Goal: Information Seeking & Learning: Learn about a topic

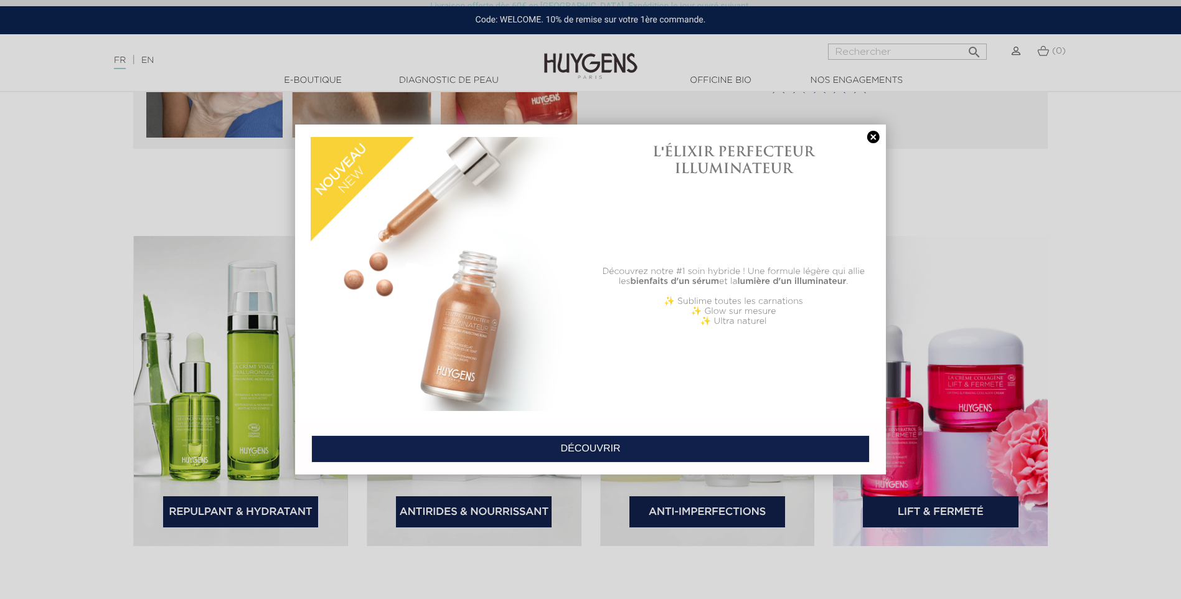
scroll to position [1806, 0]
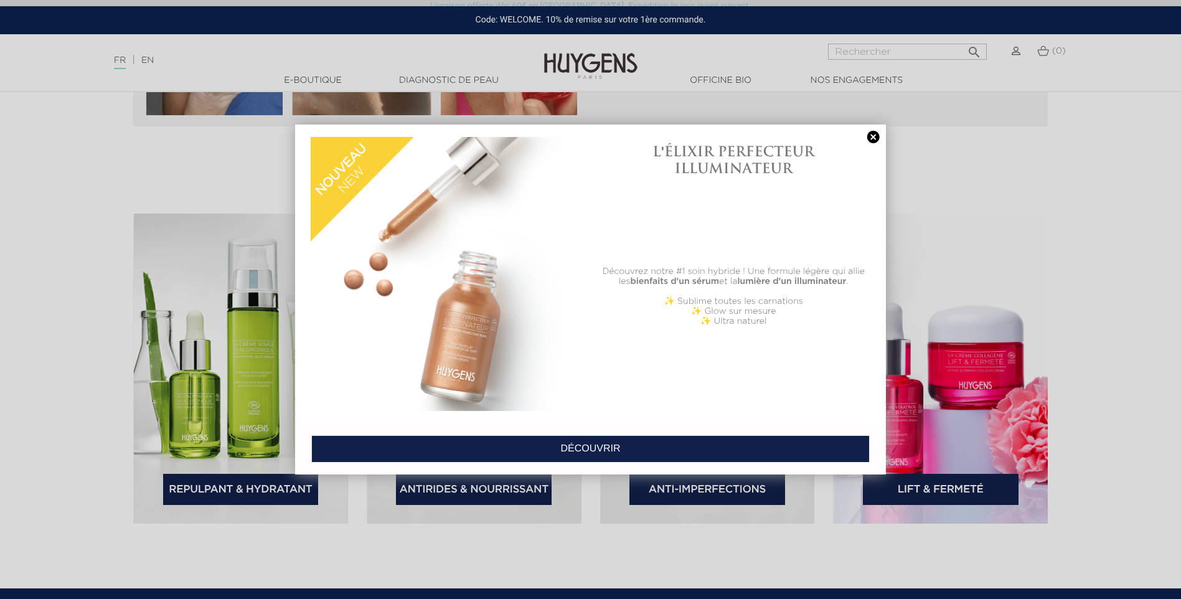
click at [874, 136] on link at bounding box center [873, 137] width 17 height 13
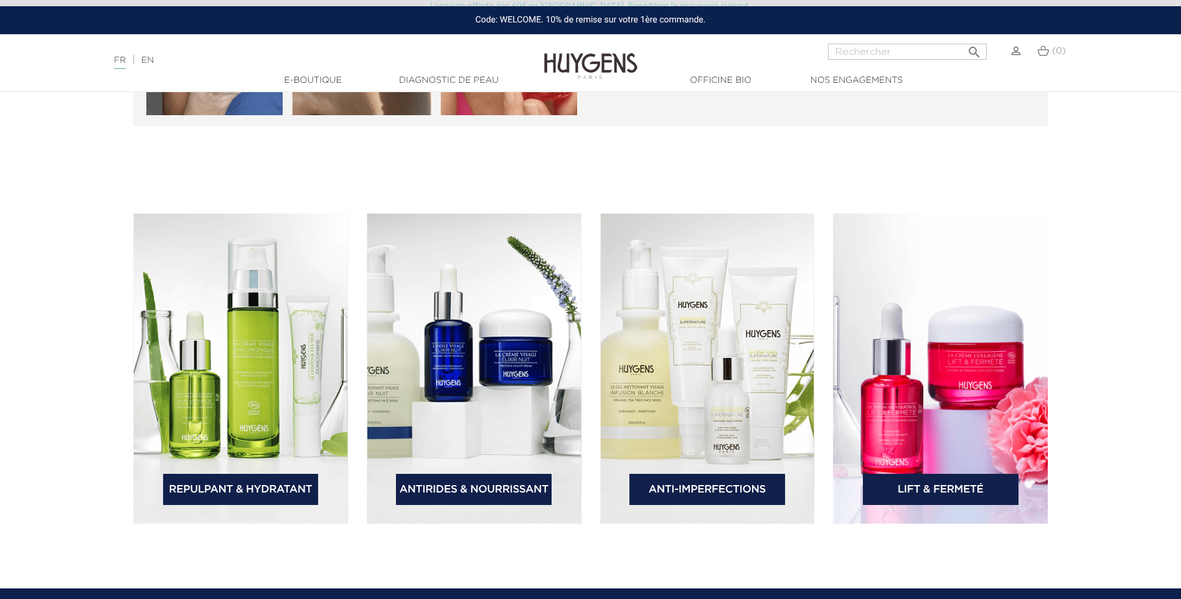
click at [957, 492] on link "Lift & Fermeté" at bounding box center [941, 489] width 156 height 31
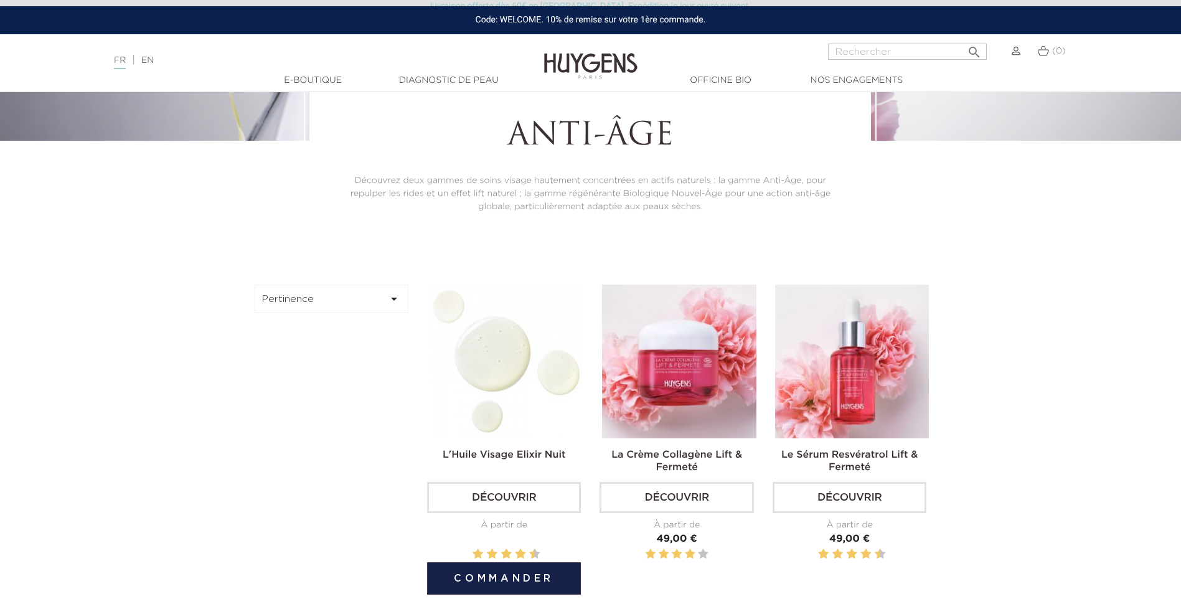
scroll to position [311, 0]
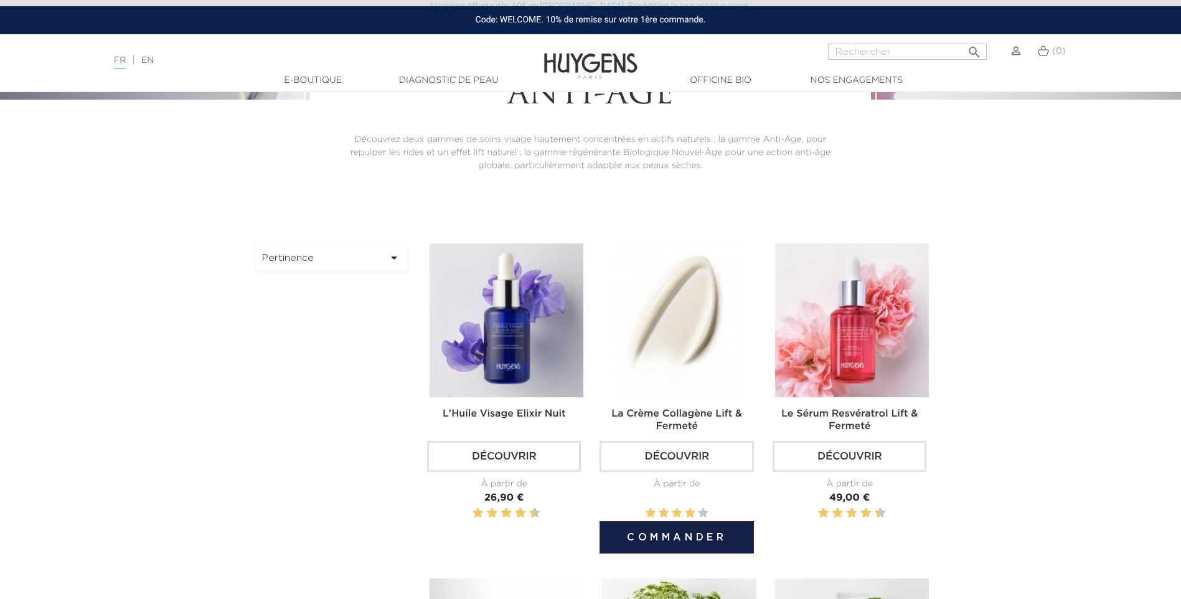
click at [655, 356] on img at bounding box center [679, 321] width 154 height 154
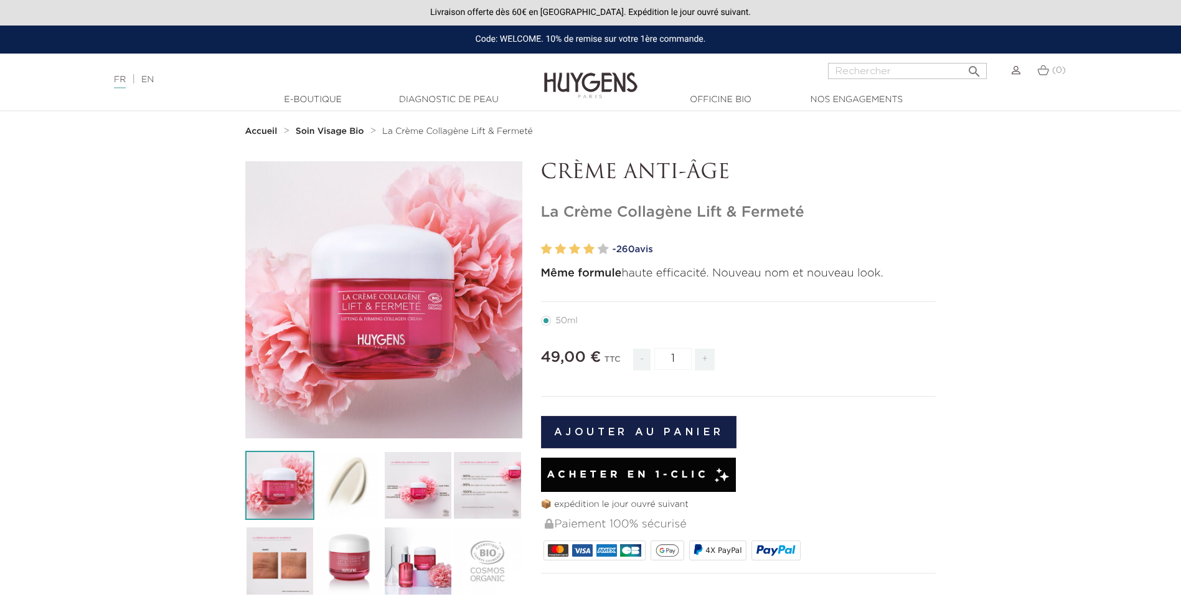
click at [410, 485] on img at bounding box center [418, 485] width 69 height 69
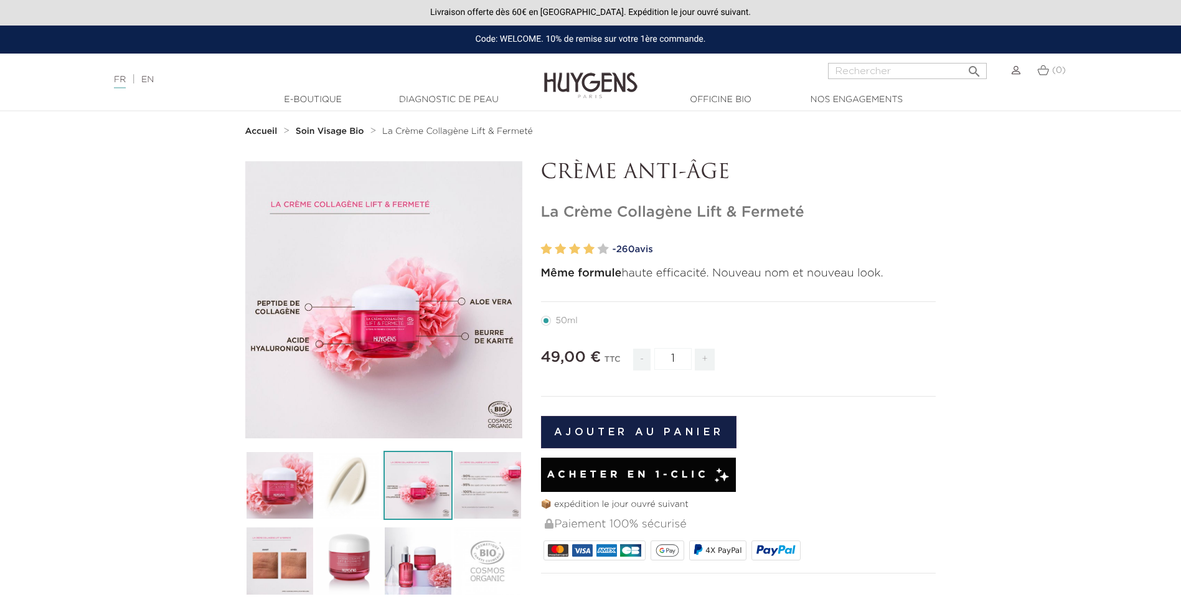
click at [514, 491] on img at bounding box center [487, 485] width 69 height 69
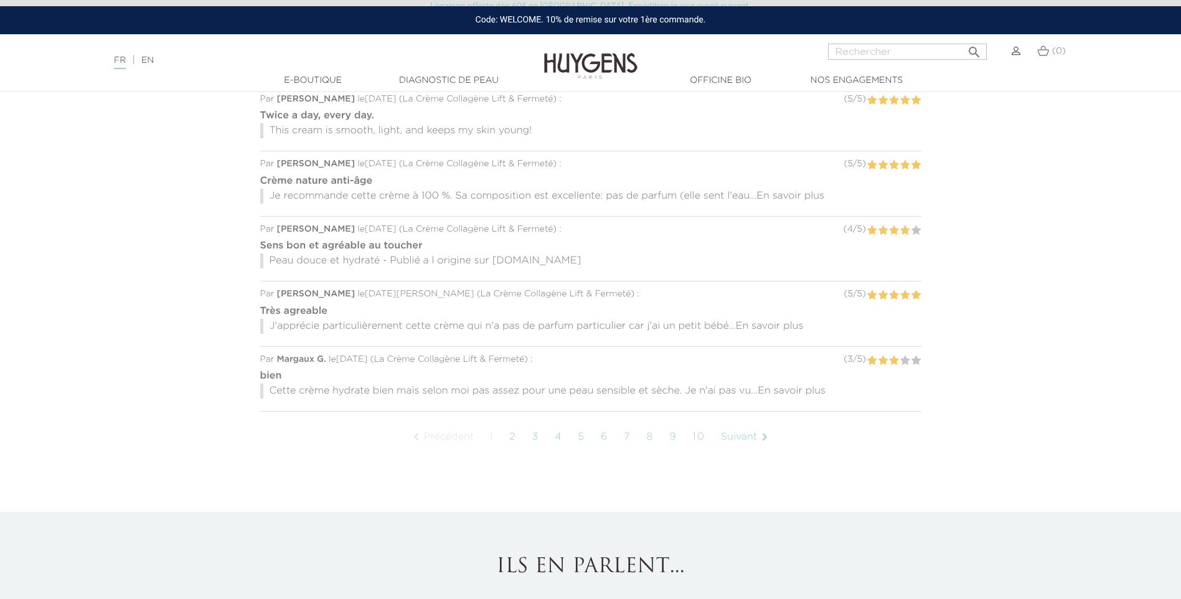
scroll to position [1059, 0]
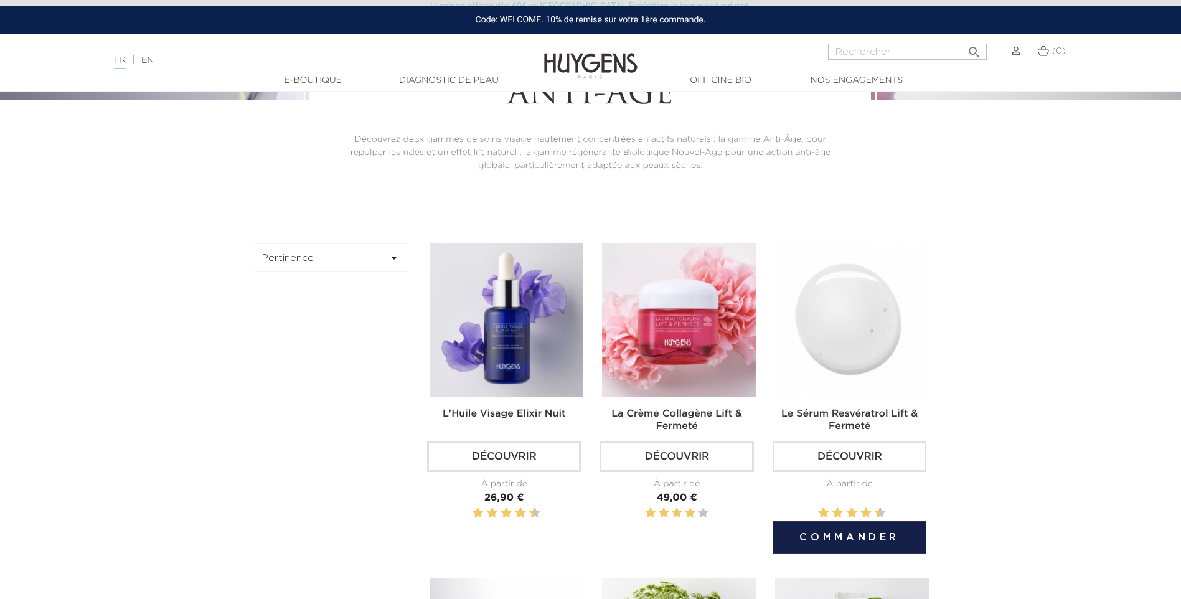
click at [831, 343] on img at bounding box center [852, 321] width 154 height 154
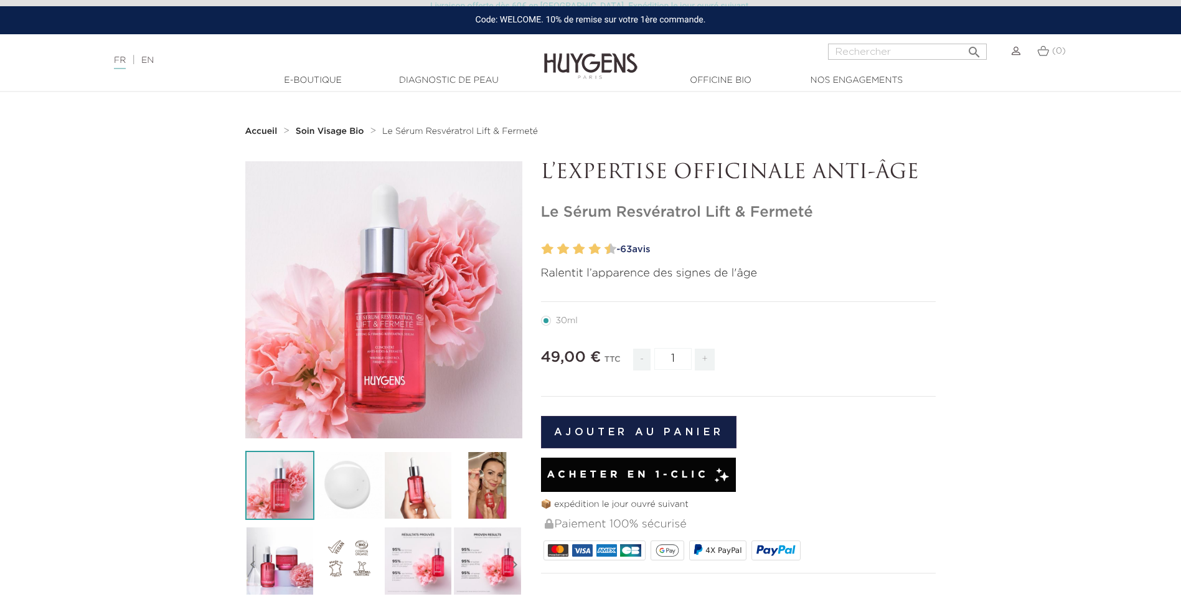
scroll to position [125, 0]
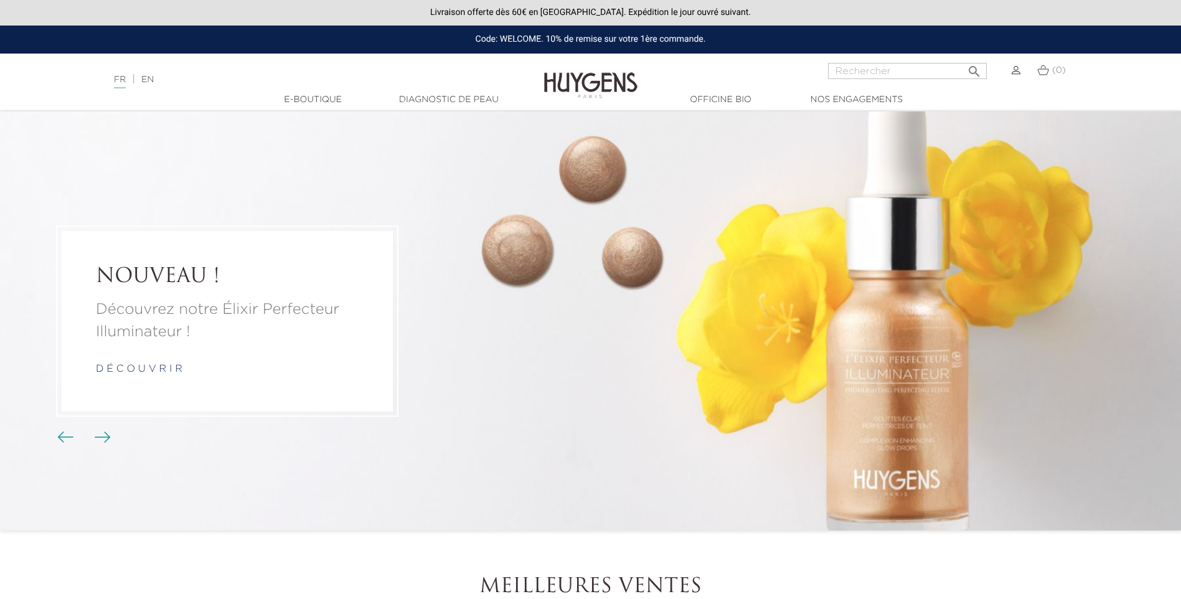
scroll to position [1806, 0]
